Goal: Task Accomplishment & Management: Use online tool/utility

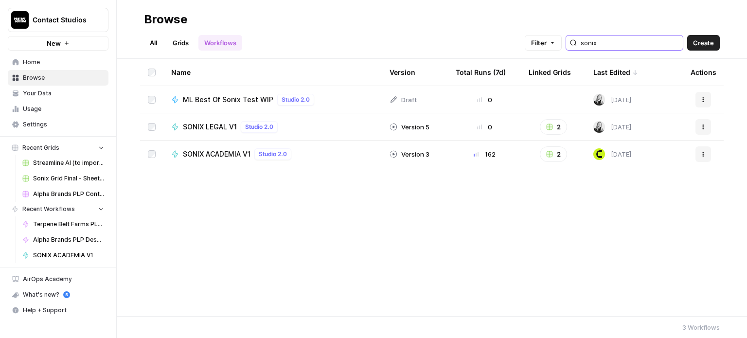
click at [666, 43] on input "sonix" at bounding box center [630, 43] width 98 height 10
click at [676, 44] on input "sonix" at bounding box center [630, 43] width 98 height 10
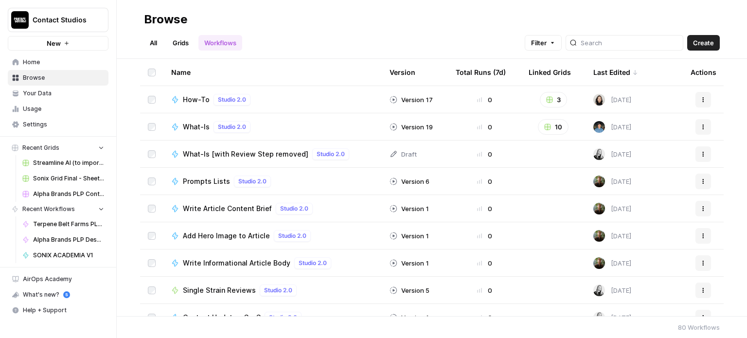
click at [77, 95] on span "Your Data" at bounding box center [63, 93] width 81 height 9
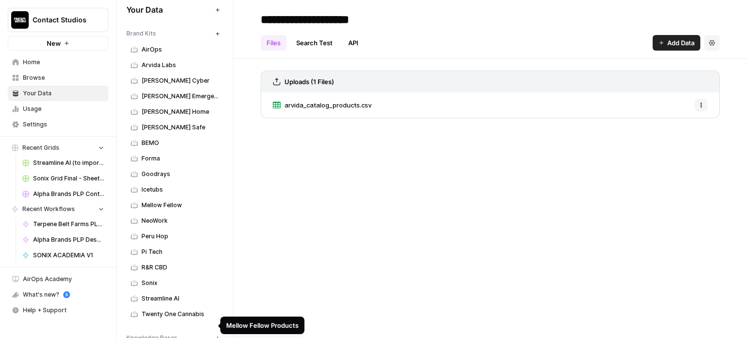
scroll to position [9, 0]
click at [49, 23] on span "Contact Studios" at bounding box center [62, 20] width 59 height 10
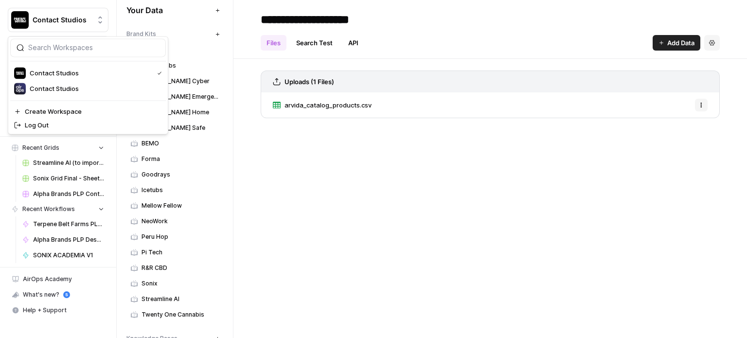
click at [30, 5] on div "Contact Studios New" at bounding box center [58, 25] width 116 height 51
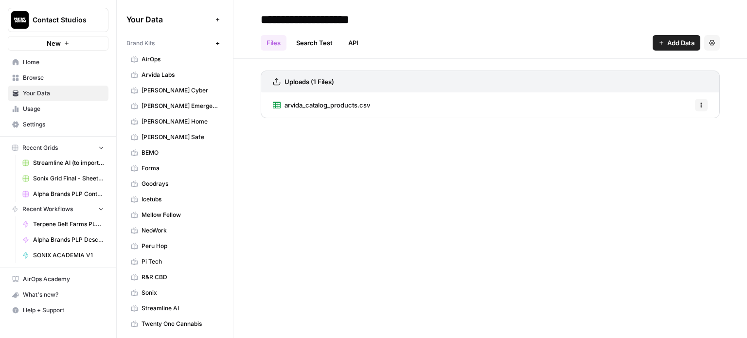
click at [27, 57] on link "Home" at bounding box center [58, 62] width 101 height 16
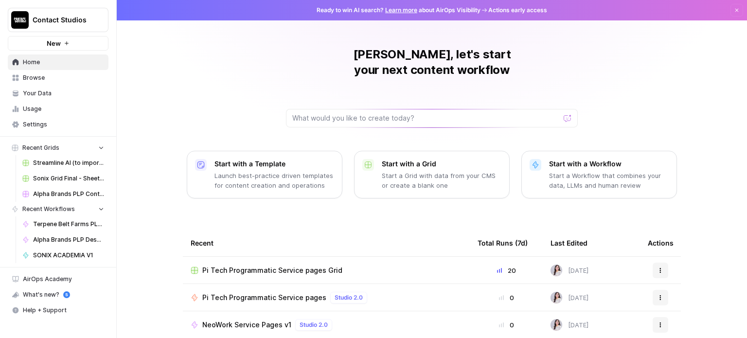
click at [79, 95] on span "Your Data" at bounding box center [63, 93] width 81 height 9
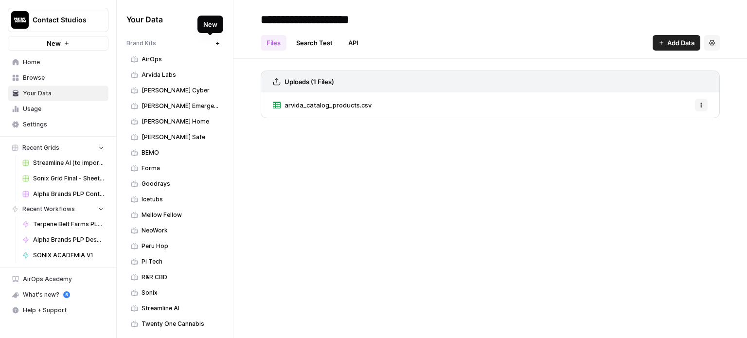
drag, startPoint x: 185, startPoint y: 19, endPoint x: 190, endPoint y: 18, distance: 5.1
click at [185, 19] on span "Your Data" at bounding box center [169, 20] width 85 height 12
click at [216, 21] on icon "button" at bounding box center [217, 19] width 3 height 3
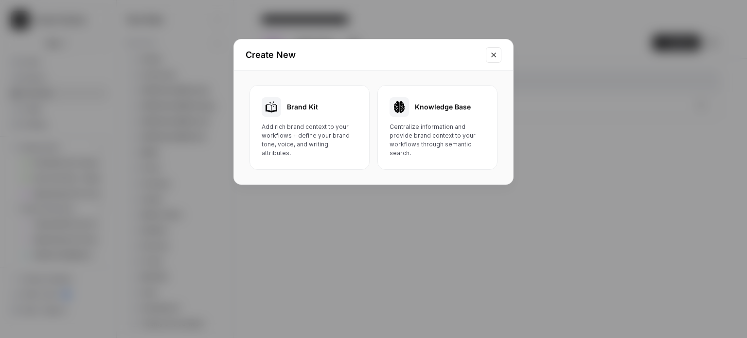
click at [493, 53] on icon "Close modal" at bounding box center [494, 55] width 8 height 8
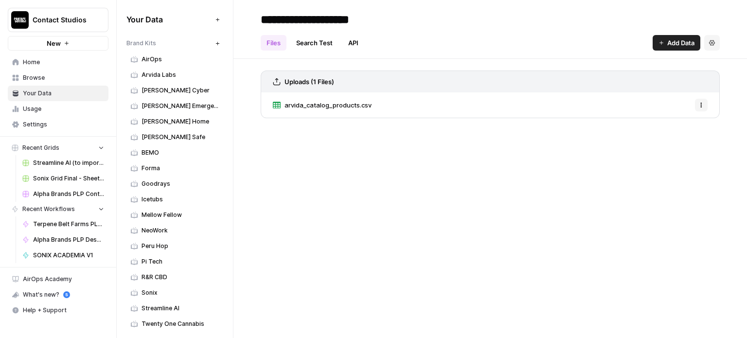
click at [215, 42] on icon "button" at bounding box center [217, 43] width 5 height 5
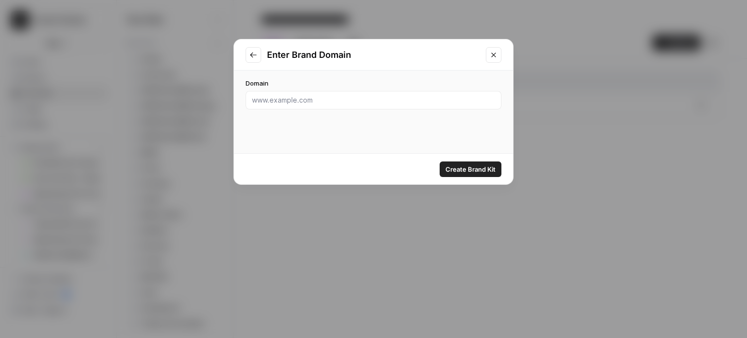
click at [501, 54] on button "Close modal" at bounding box center [494, 55] width 16 height 16
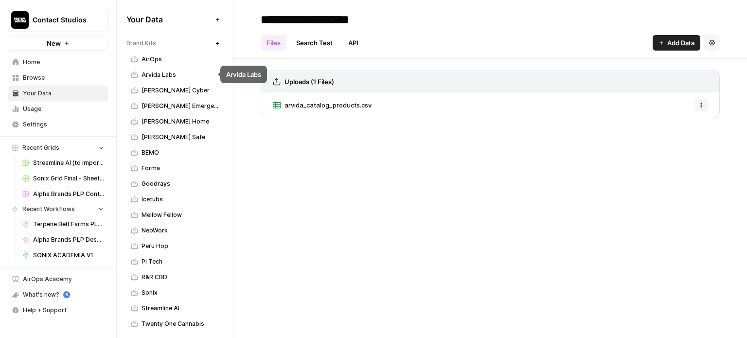
click at [171, 61] on span "AirOps" at bounding box center [180, 59] width 77 height 9
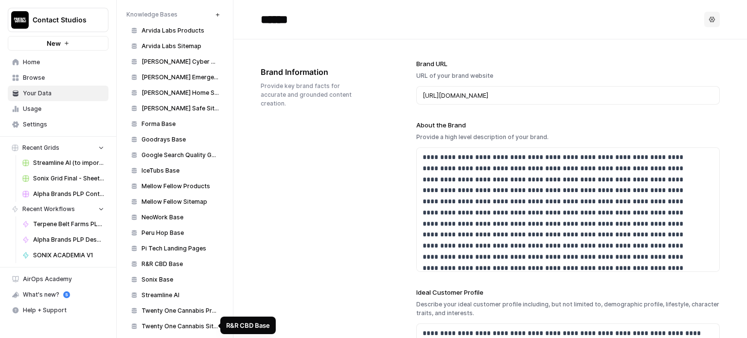
scroll to position [171, 0]
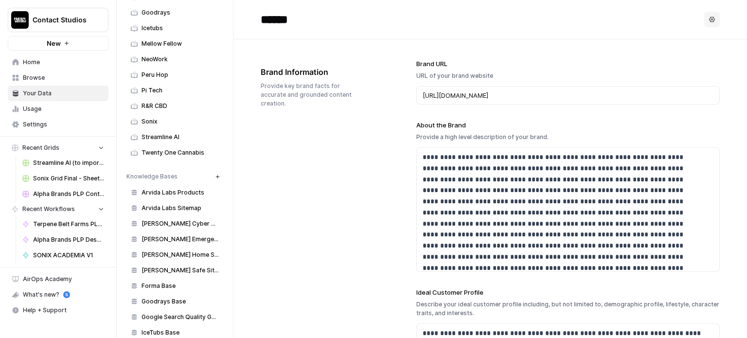
click at [216, 175] on icon "button" at bounding box center [217, 176] width 3 height 3
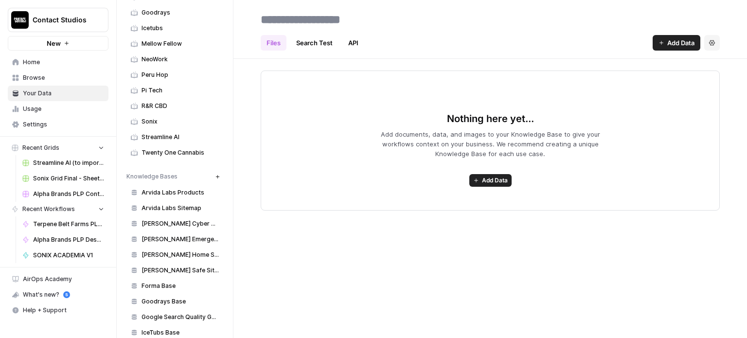
scroll to position [349, 0]
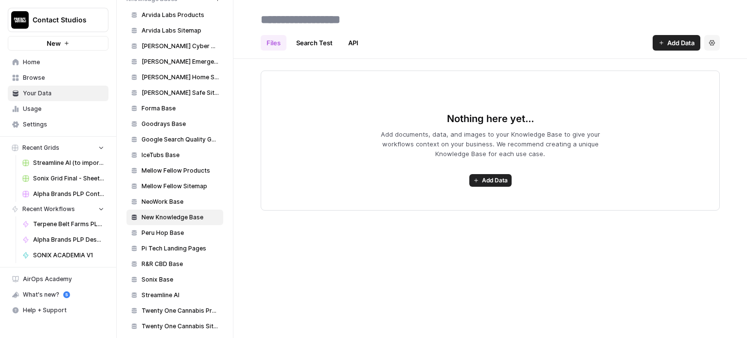
click at [716, 40] on button "Settings" at bounding box center [713, 43] width 16 height 16
click at [694, 63] on span "Delete Knowledge Base" at bounding box center [673, 66] width 72 height 10
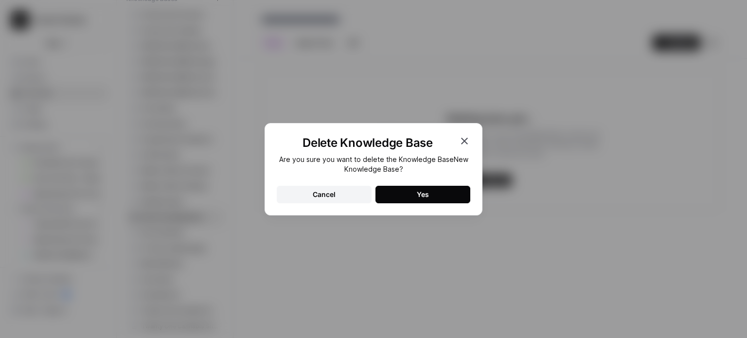
click at [425, 198] on div "Yes" at bounding box center [423, 195] width 12 height 10
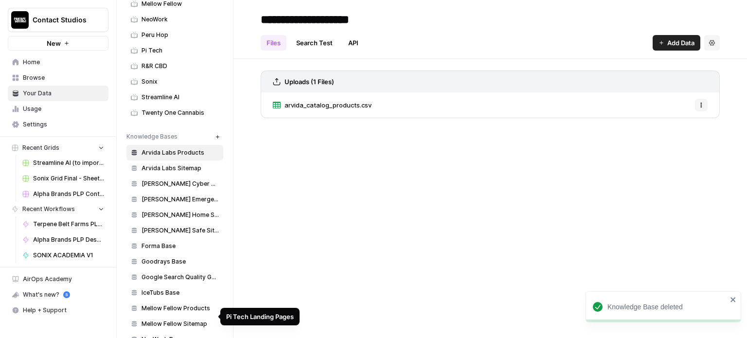
scroll to position [171, 0]
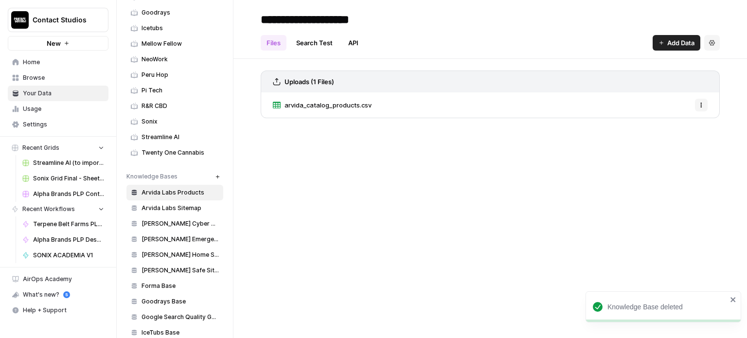
drag, startPoint x: 176, startPoint y: 172, endPoint x: 128, endPoint y: 170, distance: 48.2
click at [128, 172] on div "Knowledge Bases" at bounding box center [169, 176] width 85 height 9
click at [137, 87] on icon at bounding box center [134, 90] width 7 height 7
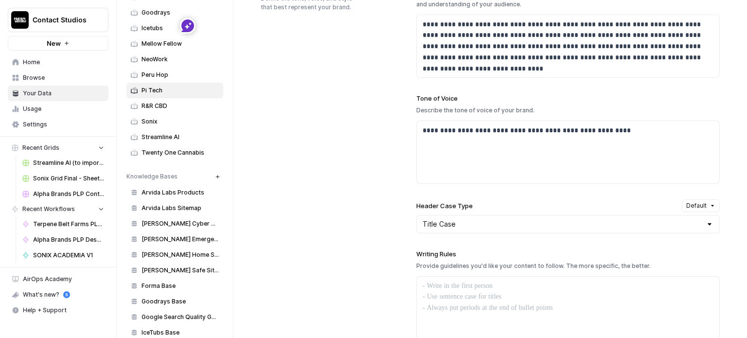
scroll to position [333, 0]
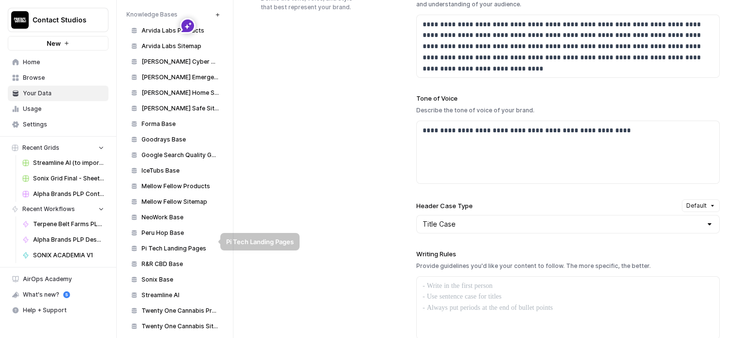
click at [179, 249] on link "Pi Tech Landing Pages" at bounding box center [175, 249] width 97 height 16
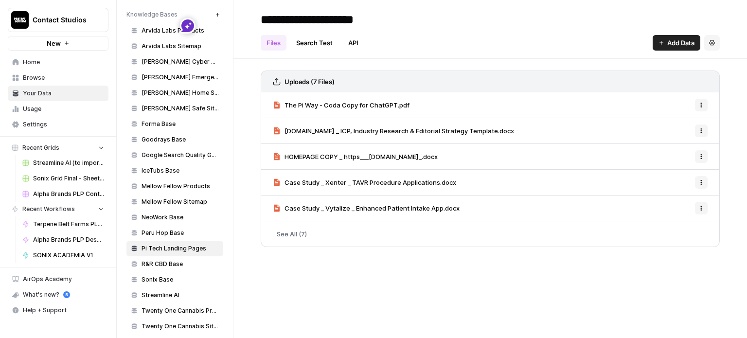
click at [286, 233] on link "See All (7)" at bounding box center [490, 233] width 459 height 25
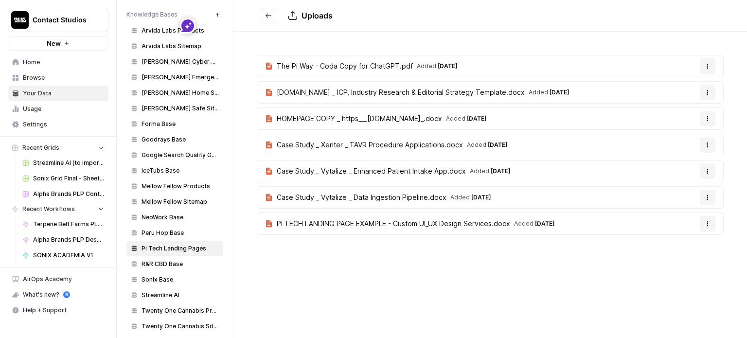
click at [76, 75] on span "Browse" at bounding box center [63, 77] width 81 height 9
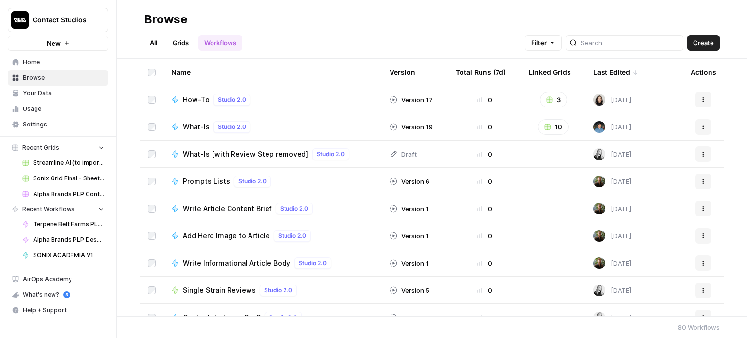
click at [150, 44] on link "All" at bounding box center [153, 43] width 19 height 16
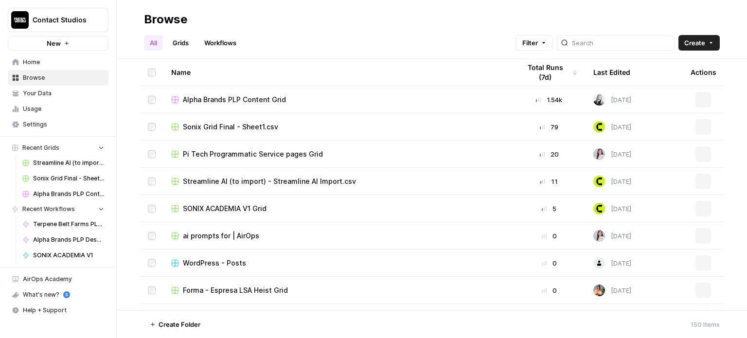
click at [702, 40] on span "Create" at bounding box center [695, 43] width 21 height 10
click at [225, 47] on link "Workflows" at bounding box center [221, 43] width 44 height 16
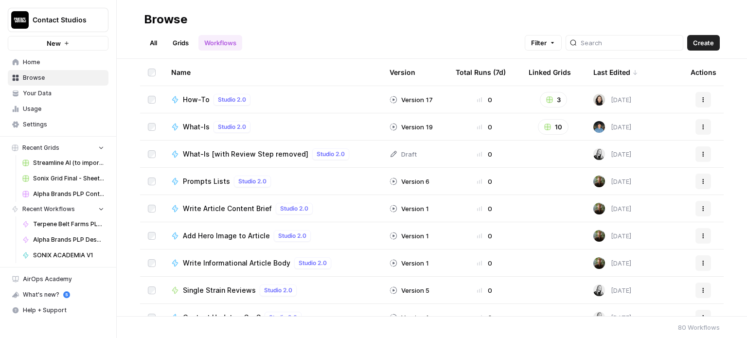
click at [706, 42] on span "Create" at bounding box center [703, 43] width 21 height 10
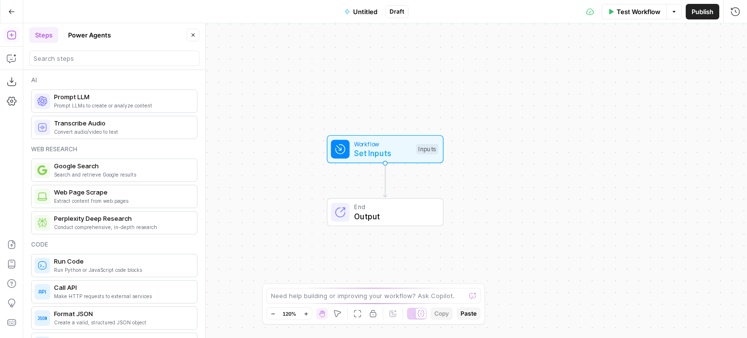
click at [672, 14] on icon "button" at bounding box center [674, 12] width 6 height 6
click at [8, 9] on icon "button" at bounding box center [11, 11] width 7 height 7
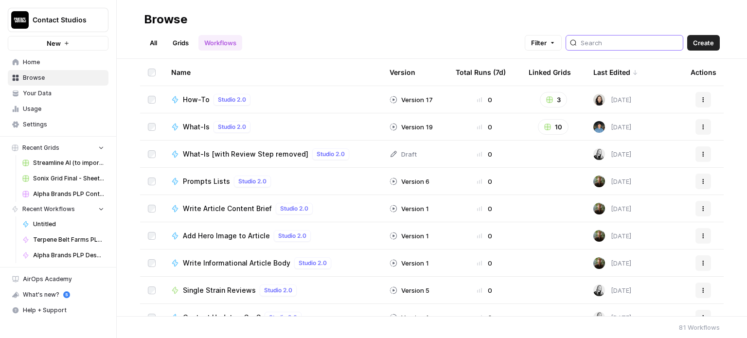
click at [623, 44] on input "search" at bounding box center [630, 43] width 98 height 10
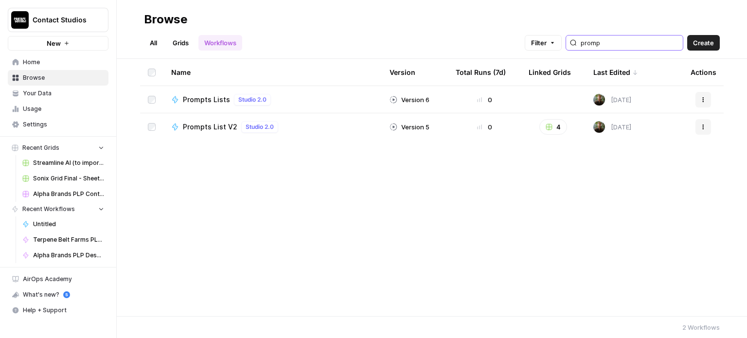
type input "promp"
click at [702, 128] on icon "button" at bounding box center [704, 127] width 6 height 6
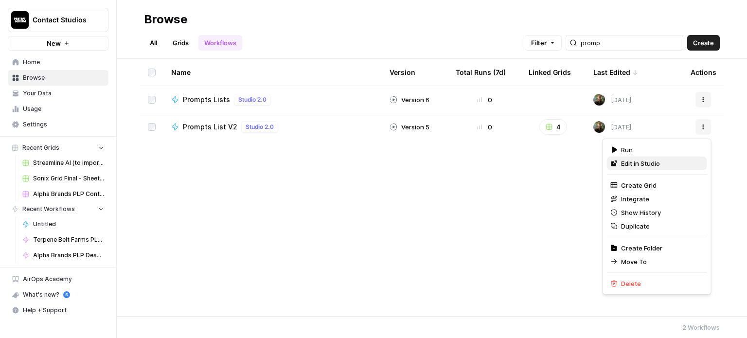
click at [646, 162] on span "Edit in Studio" at bounding box center [660, 164] width 78 height 10
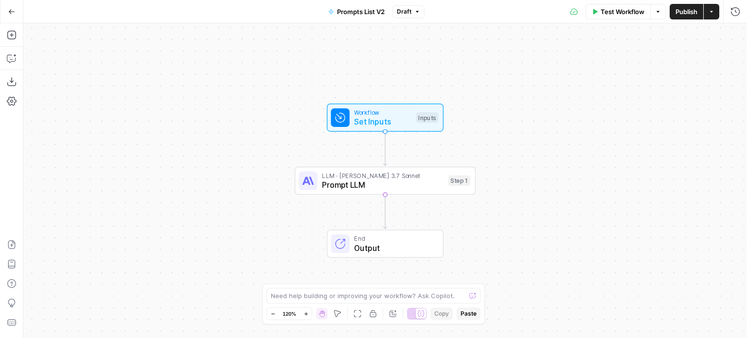
click at [14, 7] on button "Go Back" at bounding box center [12, 12] width 18 height 18
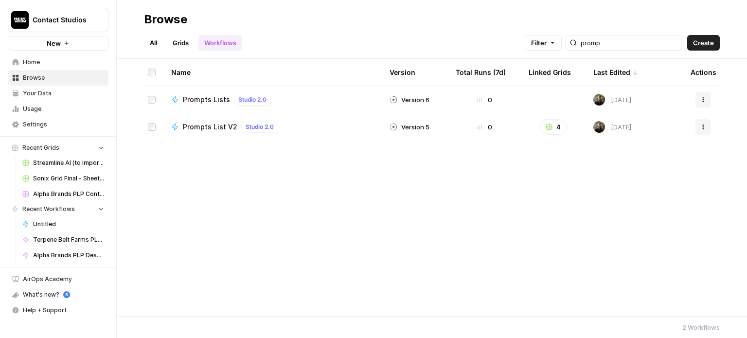
drag, startPoint x: 183, startPoint y: 41, endPoint x: 215, endPoint y: 39, distance: 31.7
click at [183, 41] on link "Grids" at bounding box center [181, 43] width 28 height 16
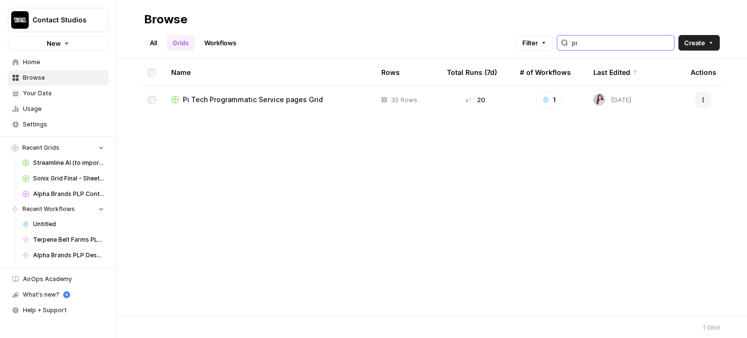
click at [612, 40] on input "pi" at bounding box center [621, 43] width 98 height 10
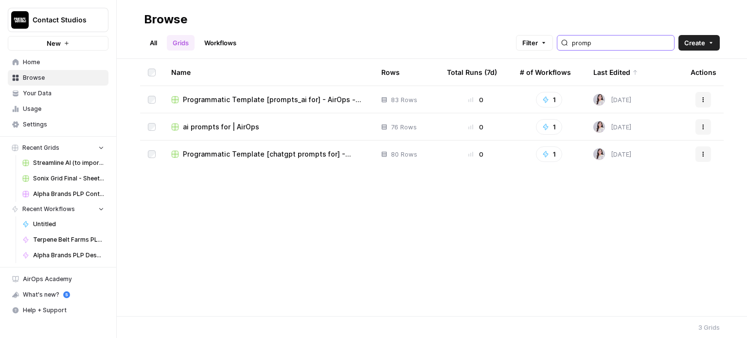
type input "promp"
click at [295, 104] on span "Programmatic Template [prompts_ai for] - AirOps - prompts_ai for.csv" at bounding box center [274, 100] width 183 height 10
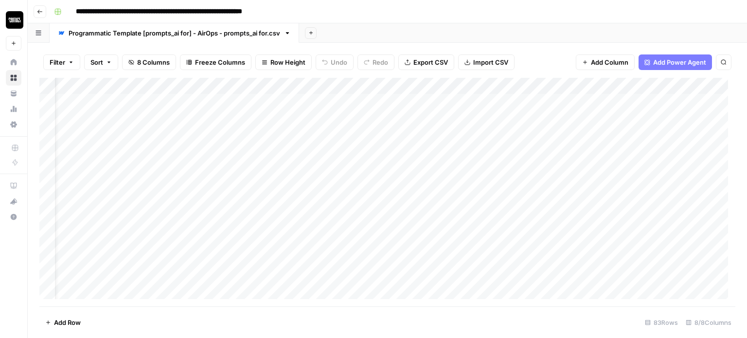
scroll to position [0, 130]
click at [487, 101] on div "Add Column" at bounding box center [387, 192] width 696 height 229
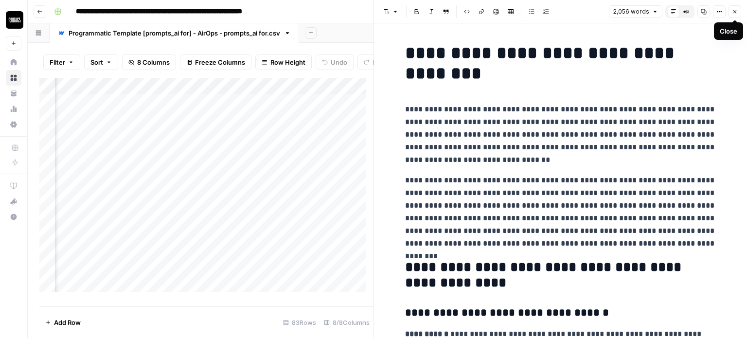
click at [736, 11] on icon "button" at bounding box center [735, 12] width 6 height 6
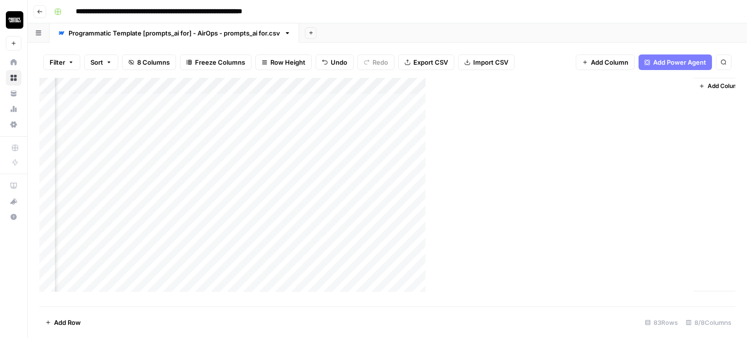
scroll to position [0, 118]
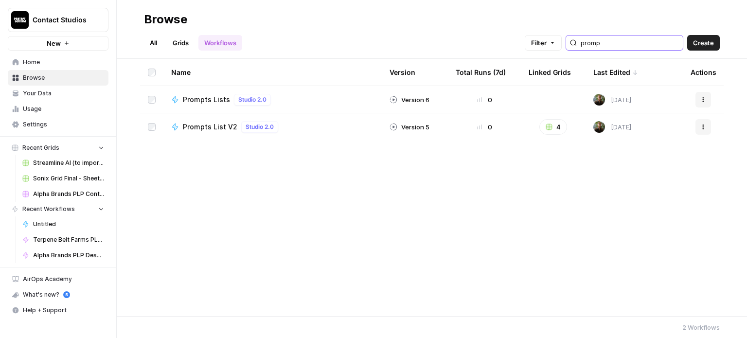
click at [631, 39] on input "promp" at bounding box center [630, 43] width 98 height 10
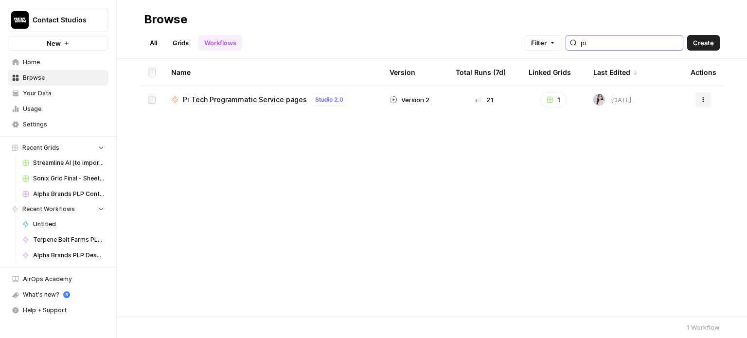
click at [708, 96] on button "Actions" at bounding box center [704, 100] width 16 height 16
type input "pi"
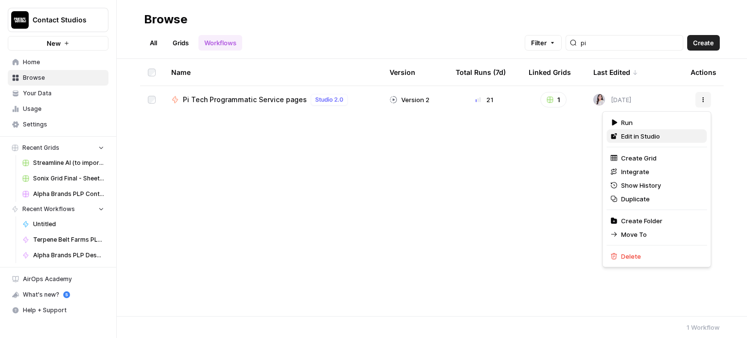
click at [638, 141] on span "Edit in Studio" at bounding box center [660, 136] width 78 height 10
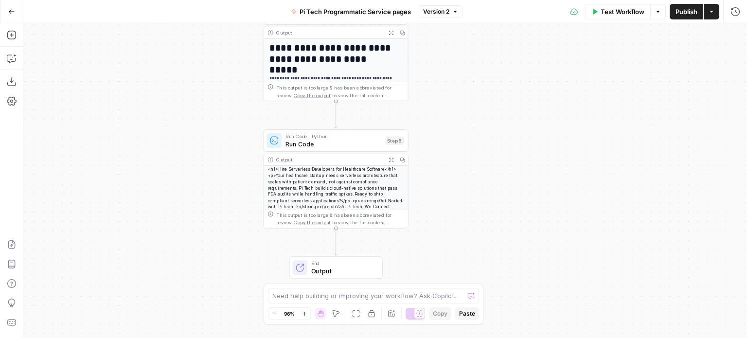
drag, startPoint x: 0, startPoint y: 195, endPoint x: 1, endPoint y: 183, distance: 12.2
click at [1, 183] on div "Add Steps Copilot Download as JSON Settings Import JSON AirOps Academy Help Giv…" at bounding box center [11, 180] width 23 height 315
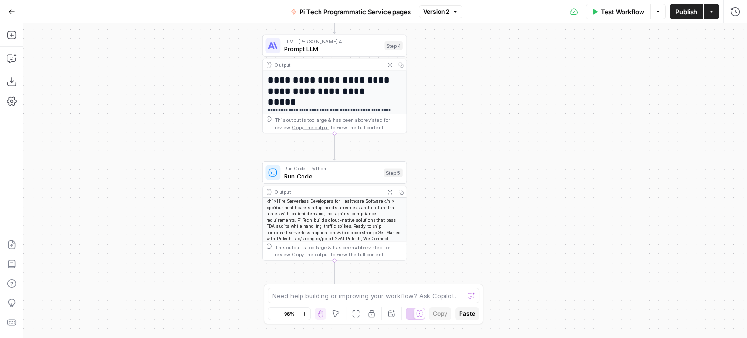
drag, startPoint x: 564, startPoint y: 119, endPoint x: 563, endPoint y: 151, distance: 32.1
click at [563, 151] on div "**********" at bounding box center [385, 180] width 724 height 315
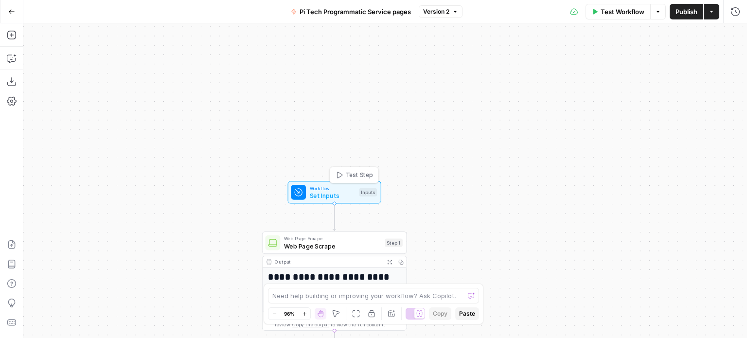
click at [343, 195] on span "Set Inputs" at bounding box center [333, 195] width 46 height 9
